Goal: Check status

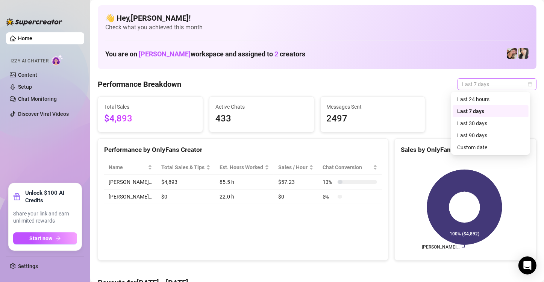
click at [488, 84] on span "Last 7 days" at bounding box center [497, 84] width 70 height 11
click at [483, 143] on div "Custom date" at bounding box center [490, 147] width 67 height 8
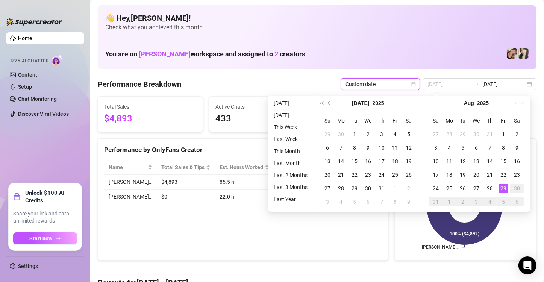
type input "[DATE]"
click at [507, 191] on td "29" at bounding box center [504, 189] width 14 height 14
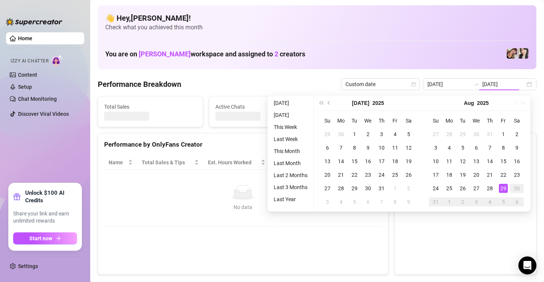
type input "[DATE]"
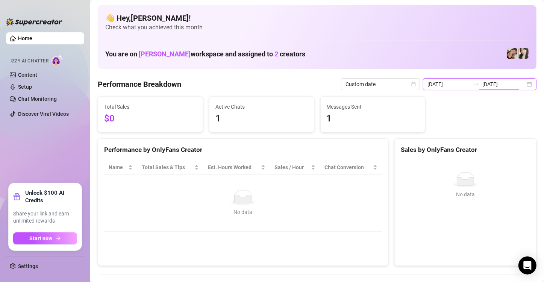
click at [503, 80] on input "[DATE]" at bounding box center [503, 84] width 43 height 8
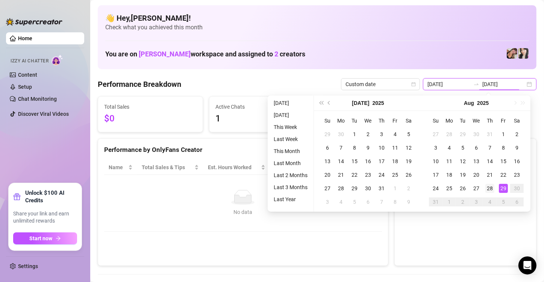
type input "[DATE]"
click at [488, 192] on div "28" at bounding box center [489, 188] width 9 height 9
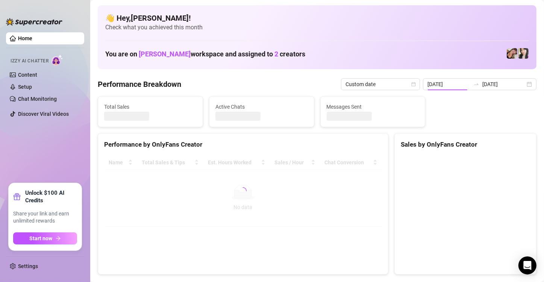
type input "[DATE]"
